Goal: Information Seeking & Learning: Learn about a topic

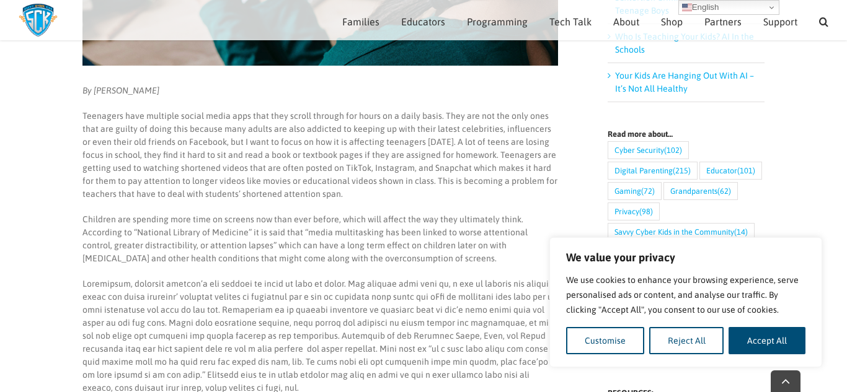
scroll to position [407, 0]
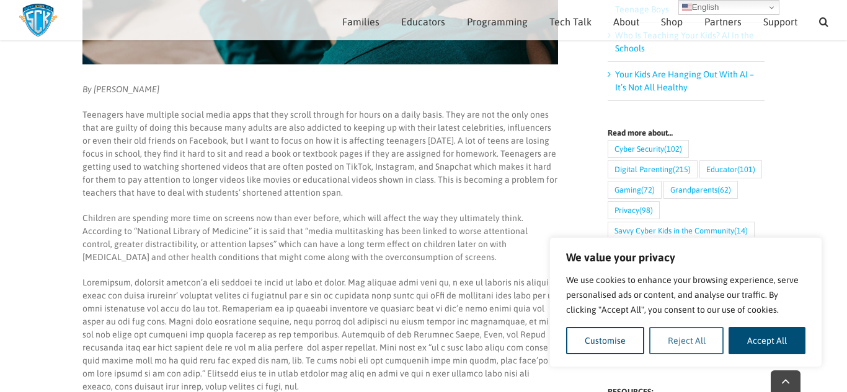
click at [680, 352] on button "Reject All" at bounding box center [686, 340] width 75 height 27
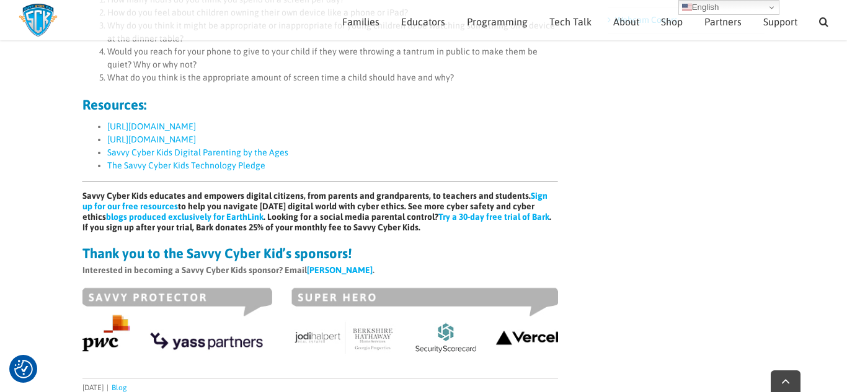
scroll to position [850, 0]
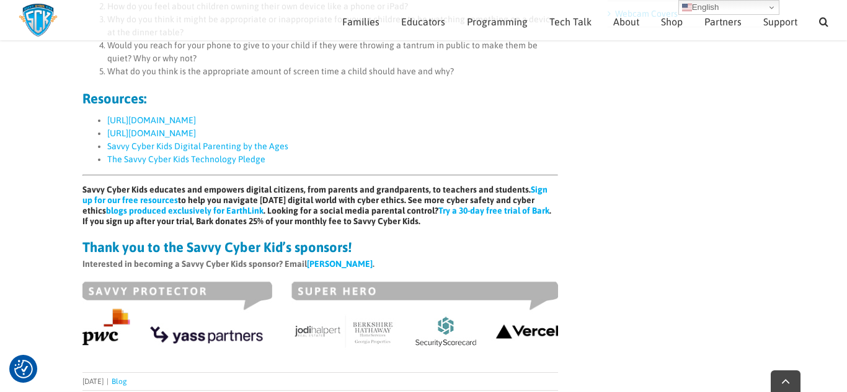
click at [133, 117] on link "[URL][DOMAIN_NAME]" at bounding box center [151, 120] width 89 height 10
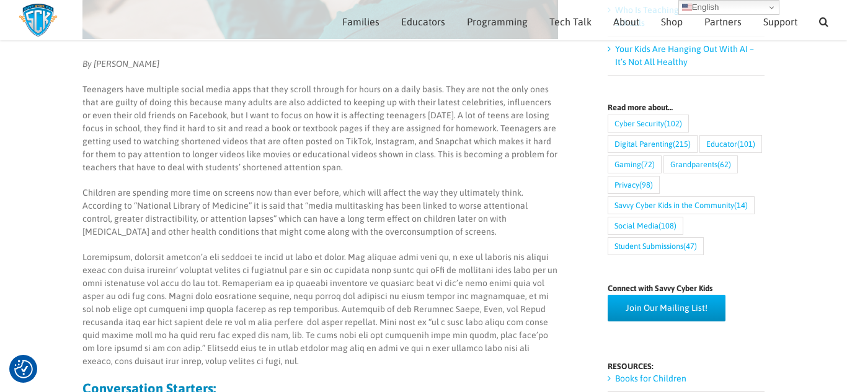
scroll to position [430, 0]
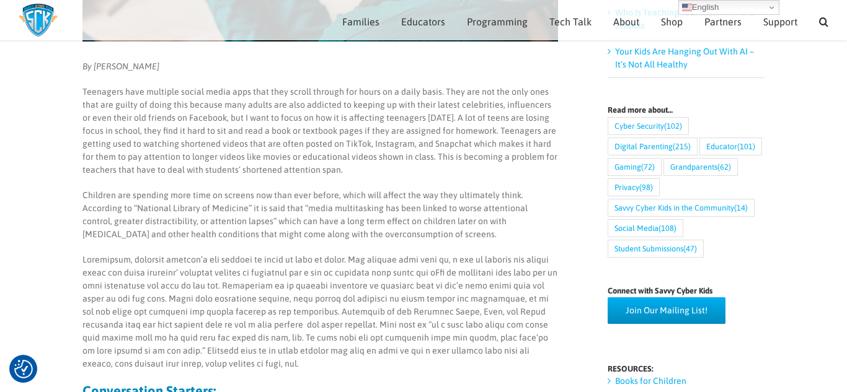
click at [320, 149] on p "Teenagers have multiple social media apps that they scroll through for hours on…" at bounding box center [320, 131] width 476 height 91
click at [326, 162] on p "Teenagers have multiple social media apps that they scroll through for hours on…" at bounding box center [320, 131] width 476 height 91
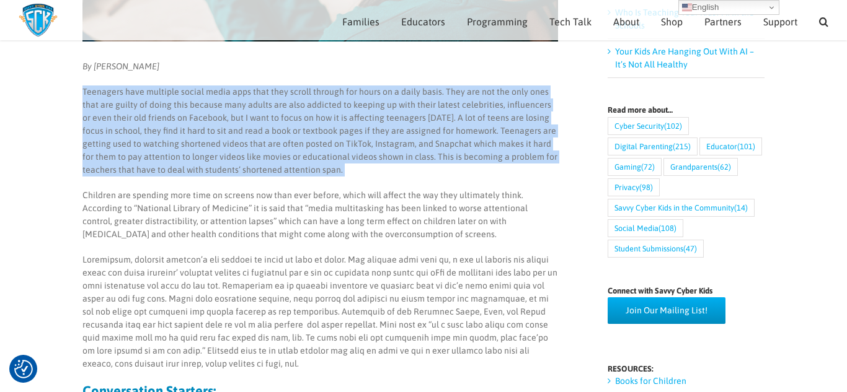
click at [326, 162] on p "Teenagers have multiple social media apps that they scroll through for hours on…" at bounding box center [320, 131] width 476 height 91
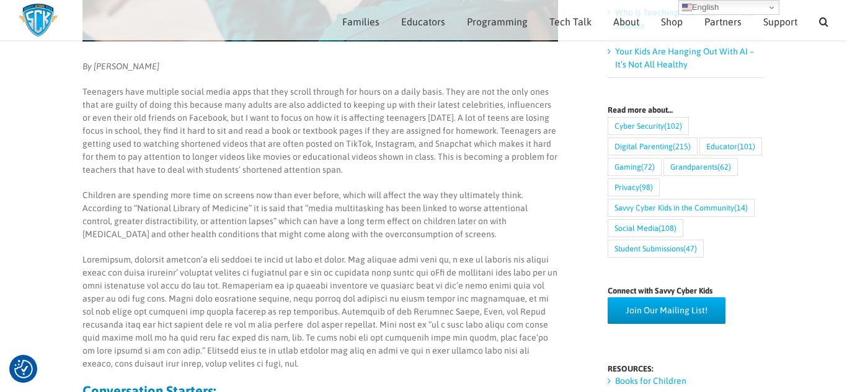
click at [326, 162] on p "Teenagers have multiple social media apps that they scroll through for hours on…" at bounding box center [320, 131] width 476 height 91
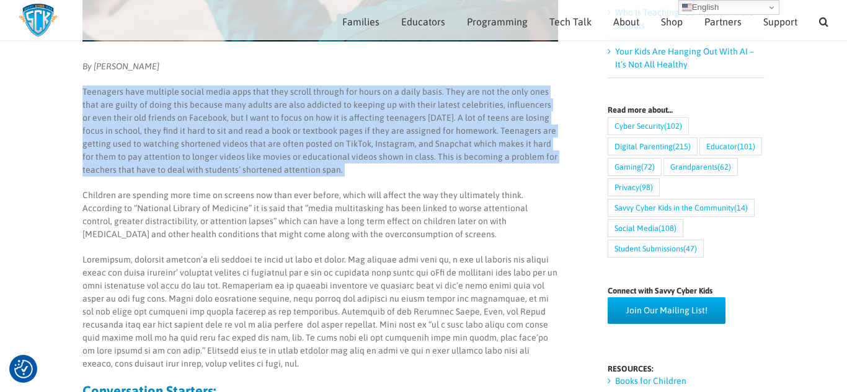
click at [326, 162] on p "Teenagers have multiple social media apps that they scroll through for hours on…" at bounding box center [320, 131] width 476 height 91
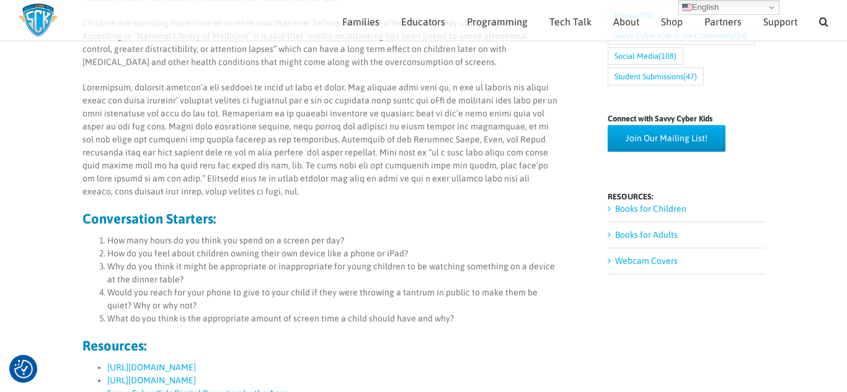
scroll to position [580, 0]
